Goal: Task Accomplishment & Management: Use online tool/utility

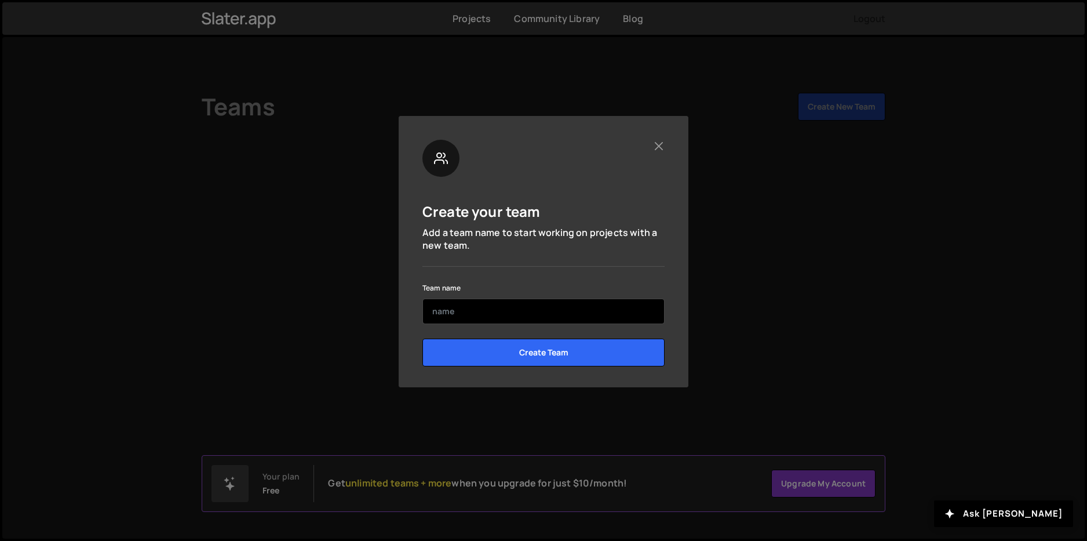
click at [497, 315] on input "text" at bounding box center [544, 311] width 242 height 26
type input "Q"
type input "@MIRKKOBF"
click at [423, 338] on input "Create Team" at bounding box center [544, 352] width 242 height 28
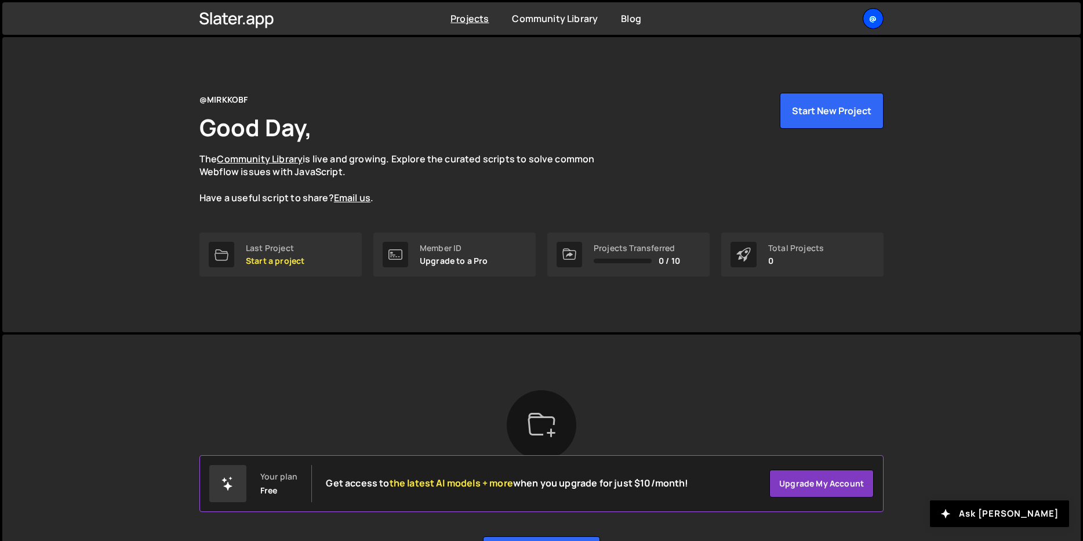
click at [864, 14] on div "@" at bounding box center [872, 18] width 21 height 21
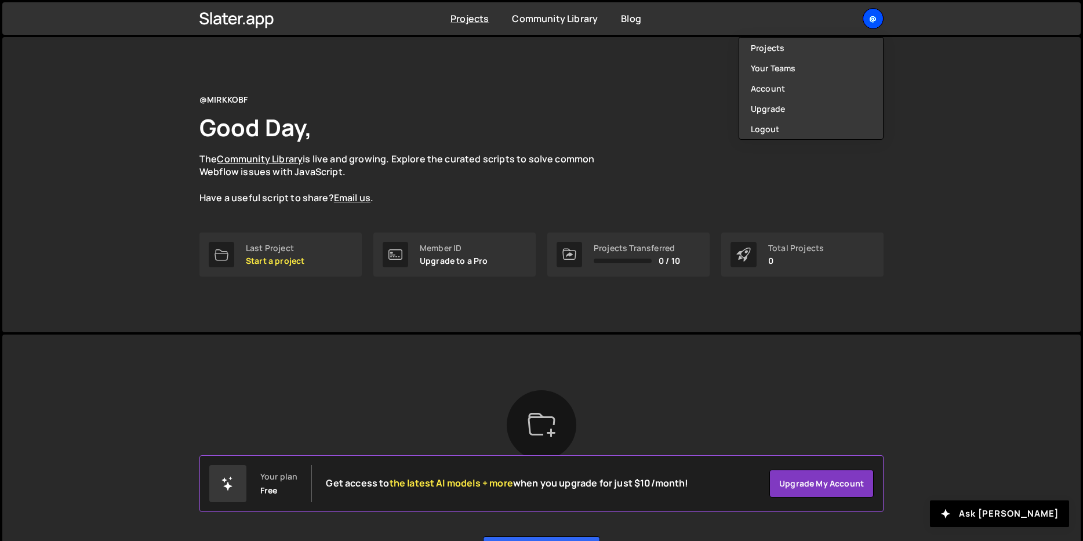
click at [873, 14] on div "@" at bounding box center [872, 18] width 21 height 21
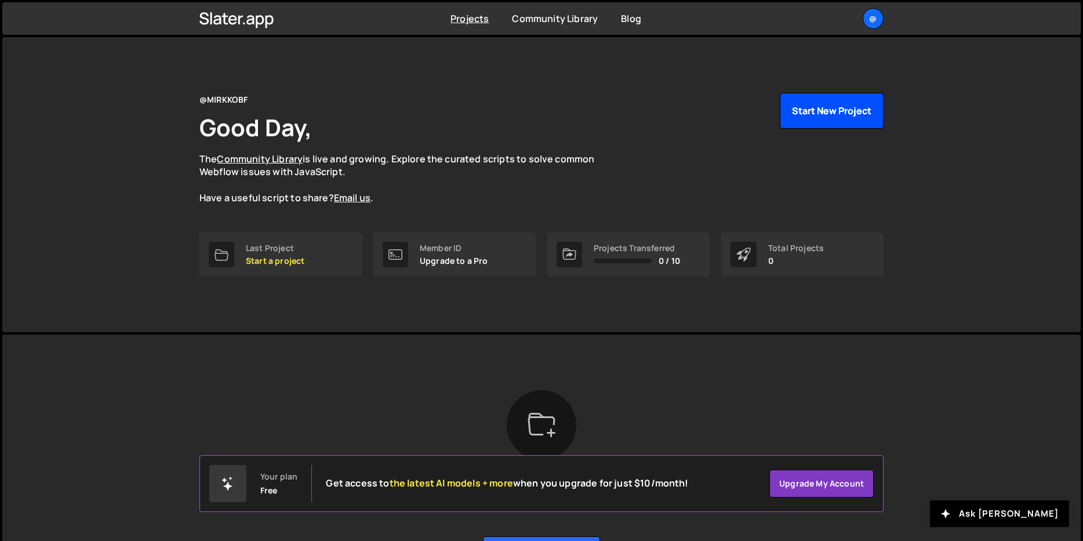
click at [836, 117] on button "Start New Project" at bounding box center [832, 111] width 104 height 36
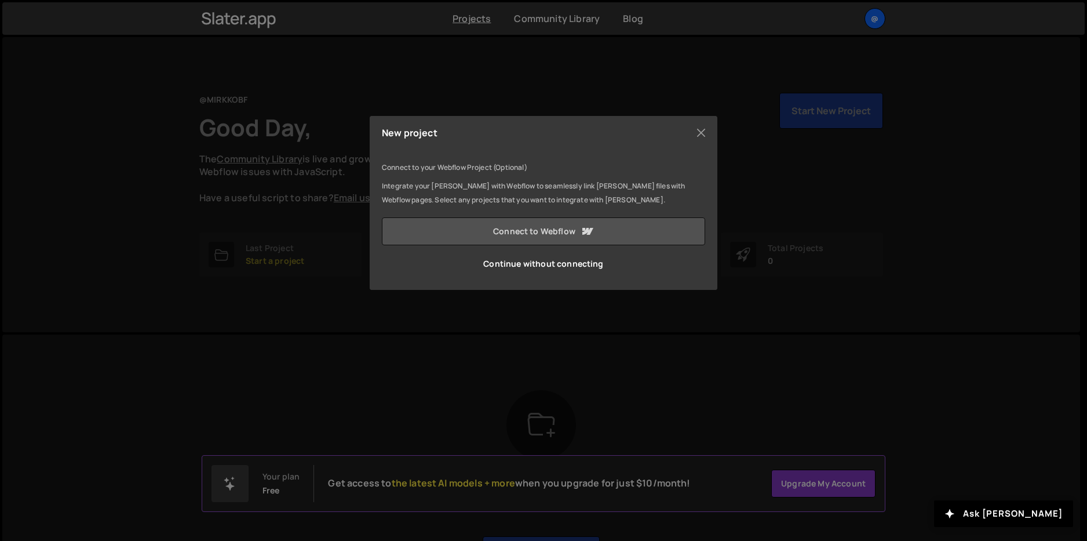
click at [551, 232] on link "Connect to Webflow" at bounding box center [543, 231] width 323 height 28
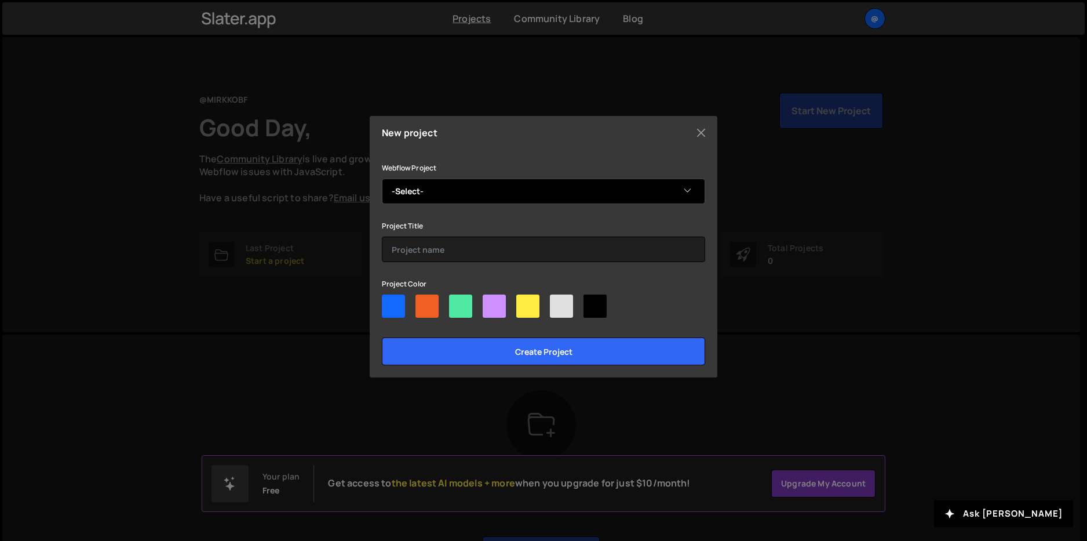
click at [432, 191] on select "-Select- Dragme [PERSON_NAME]" at bounding box center [543, 192] width 323 height 26
select select "68b88e89705154597e868311"
click at [382, 179] on select "-Select- Dragme [PERSON_NAME]" at bounding box center [543, 192] width 323 height 26
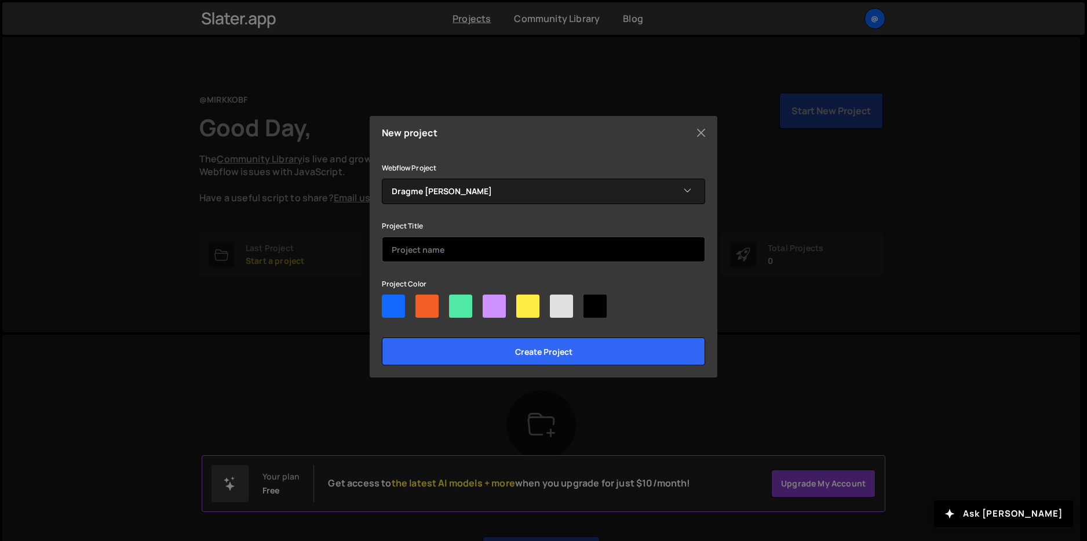
click at [439, 258] on input "text" at bounding box center [543, 249] width 323 height 26
type input "@"
click at [560, 301] on div at bounding box center [561, 305] width 23 height 23
click at [558, 301] on input"] "radio" at bounding box center [554, 298] width 8 height 8
radio input"] "true"
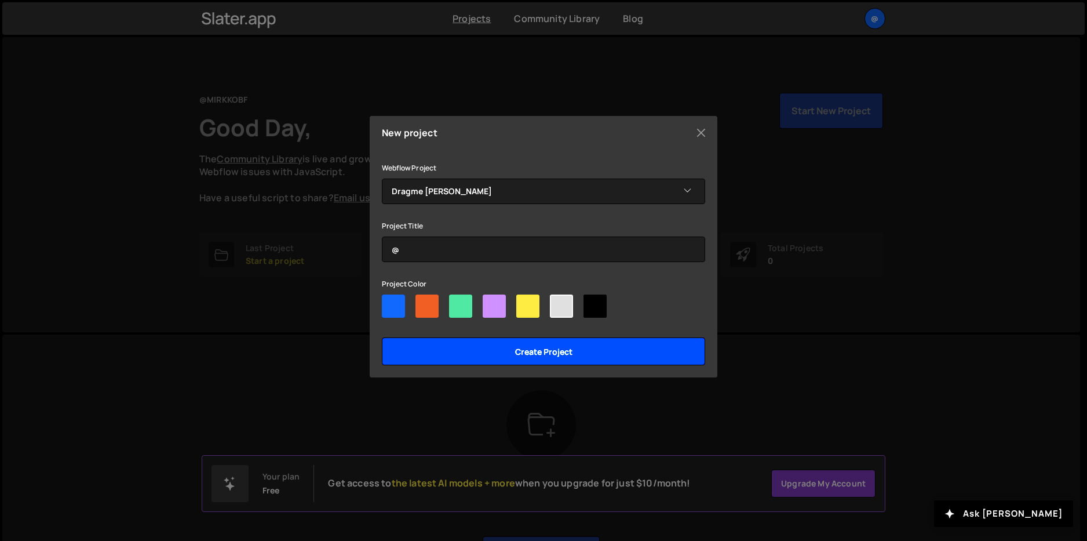
click at [560, 349] on input "Create project" at bounding box center [543, 351] width 323 height 28
